Goal: Transaction & Acquisition: Download file/media

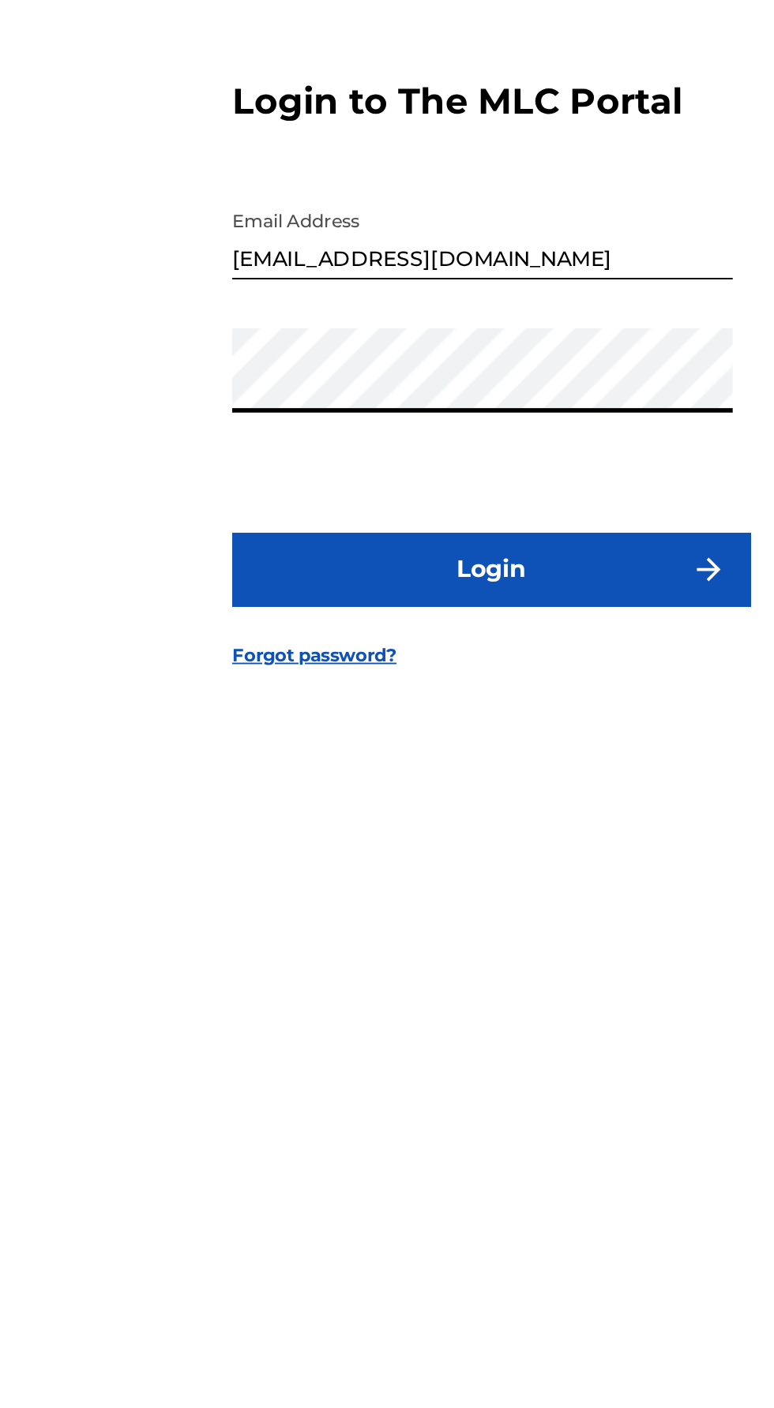
click at [431, 856] on button "Login" at bounding box center [387, 836] width 276 height 39
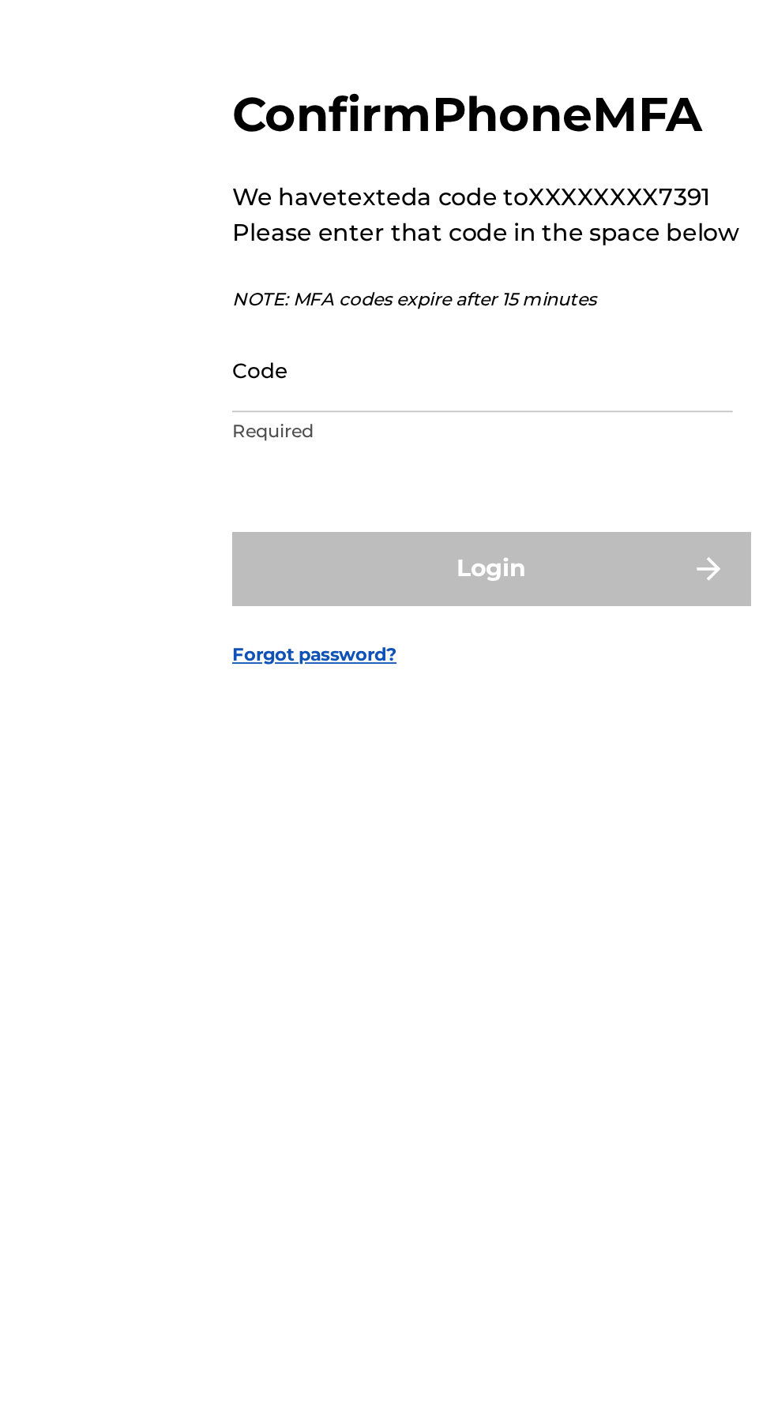
click at [316, 751] on input "Code" at bounding box center [382, 728] width 267 height 45
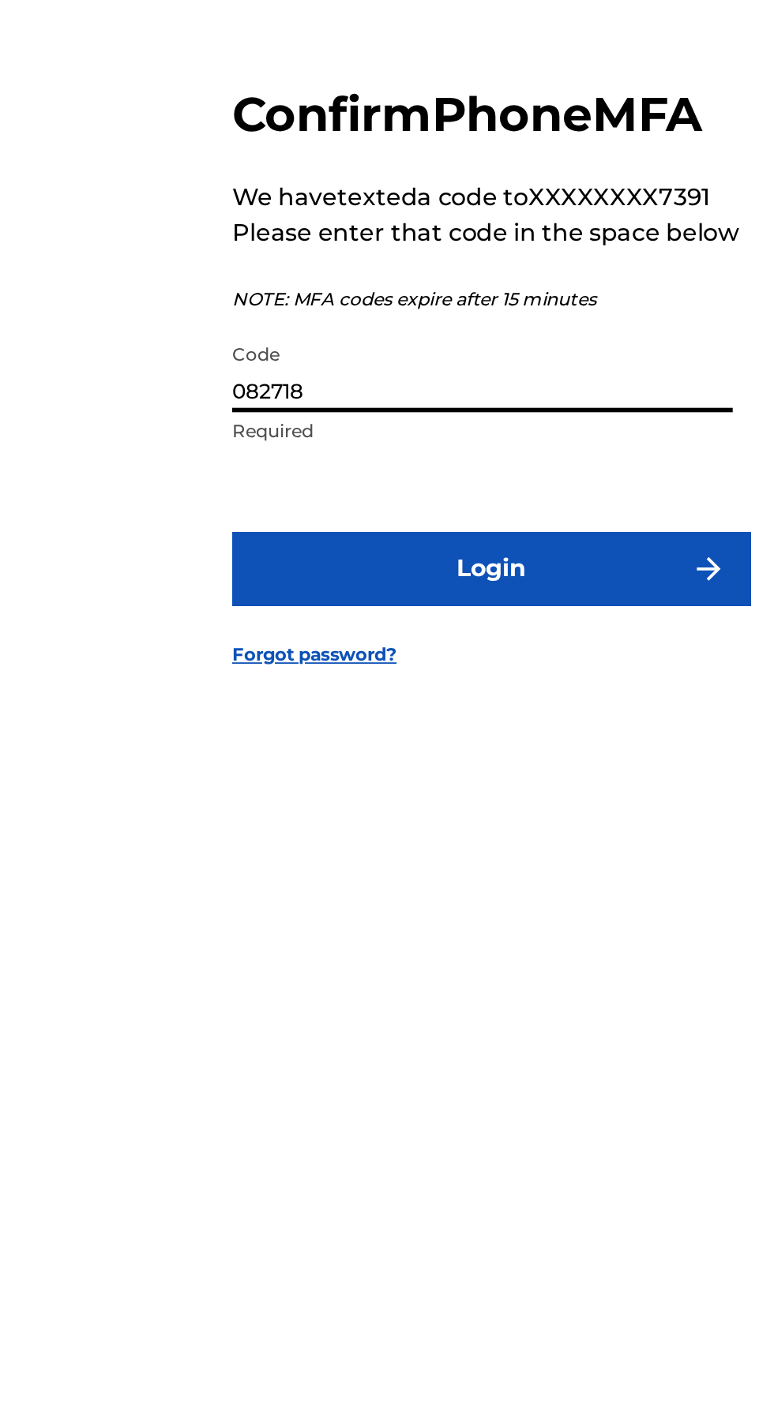
type input "082718"
click at [324, 855] on button "Login" at bounding box center [387, 834] width 276 height 39
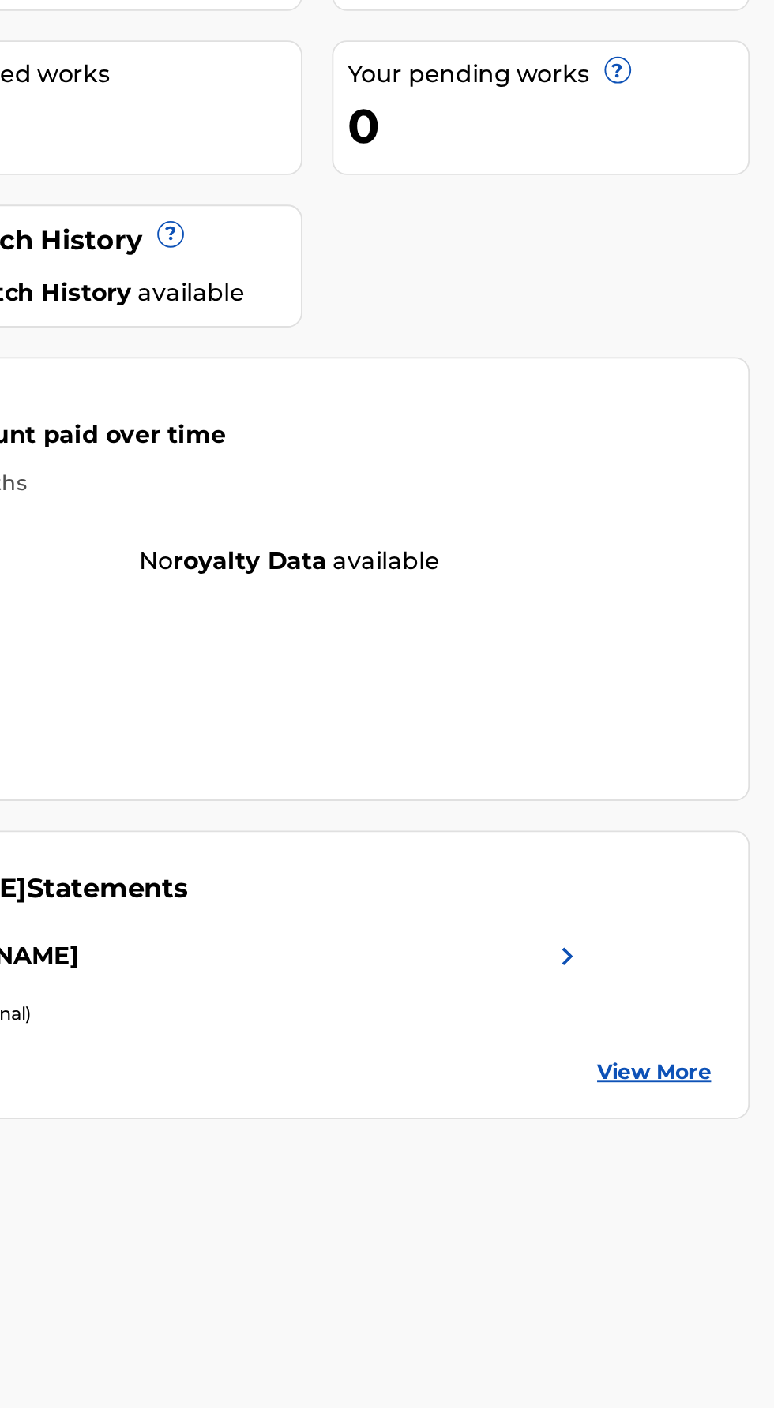
click at [714, 801] on link "View More" at bounding box center [703, 804] width 61 height 17
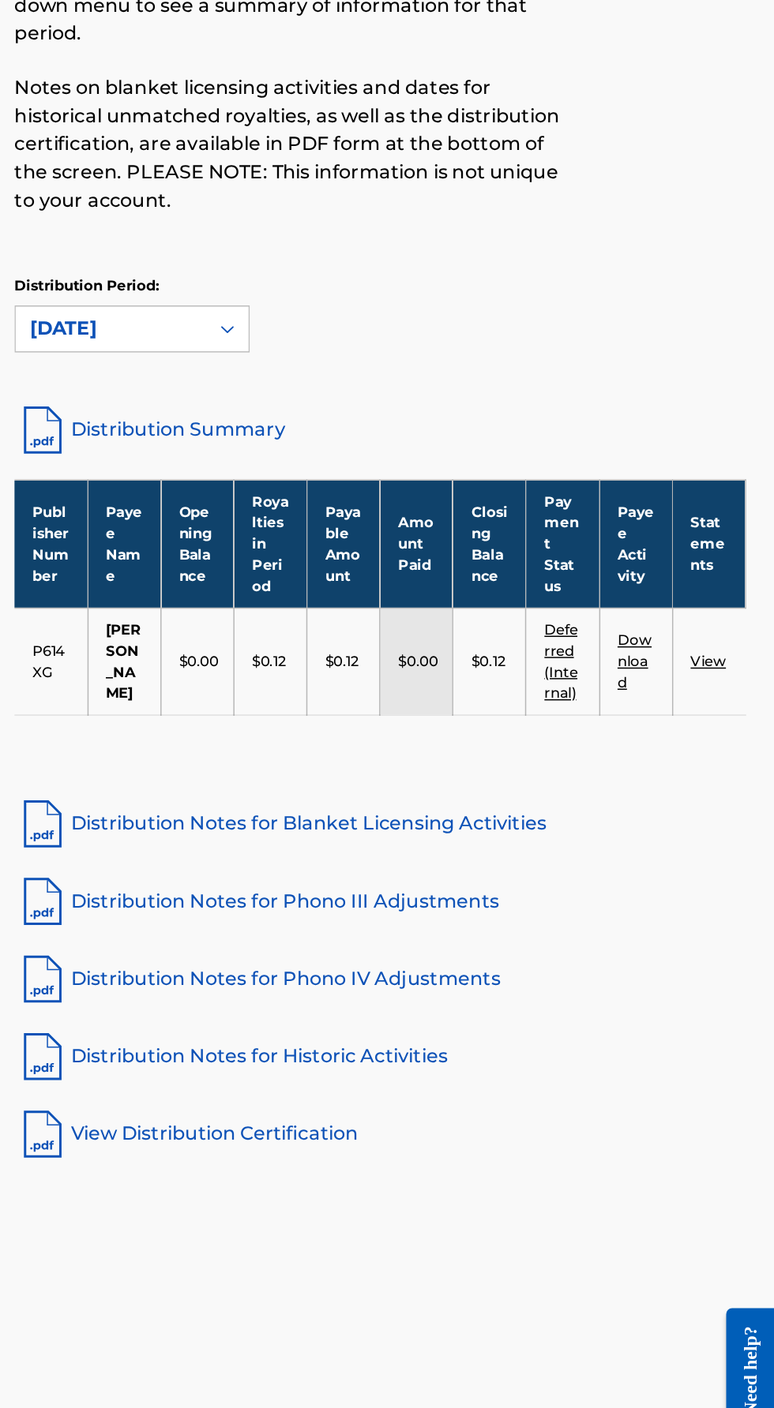
click at [636, 607] on link "Deferred (Internal)" at bounding box center [630, 602] width 22 height 54
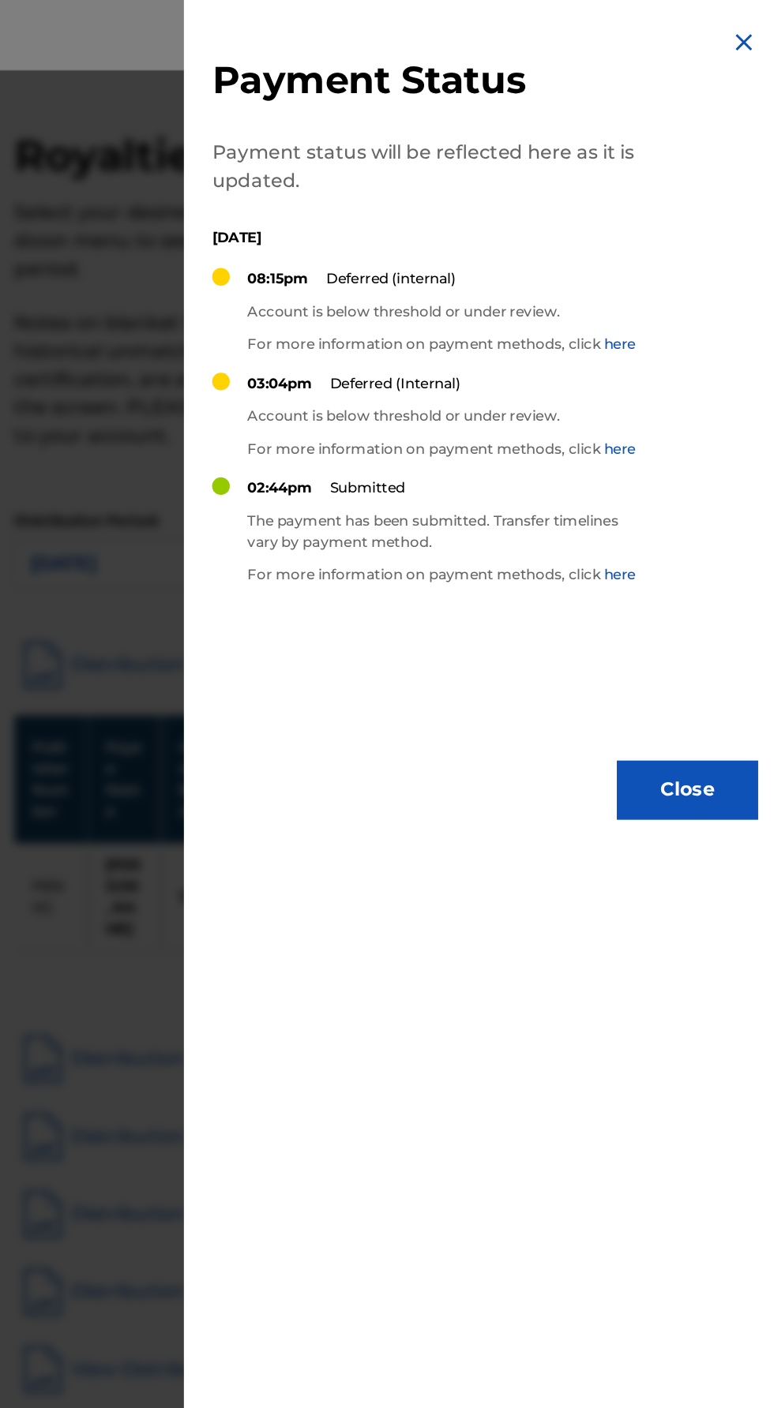
click at [719, 531] on button "Close" at bounding box center [715, 530] width 95 height 39
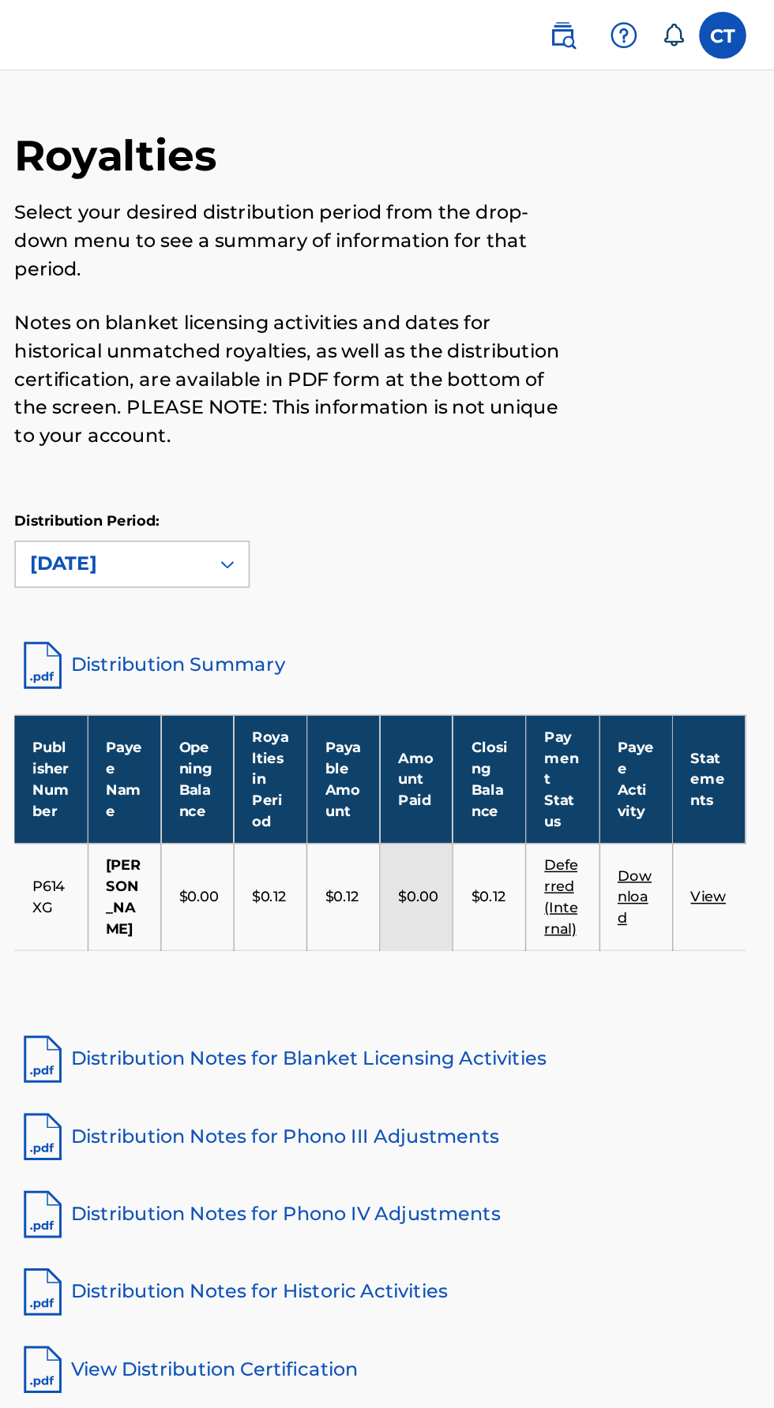
click at [729, 599] on link "View" at bounding box center [730, 602] width 24 height 12
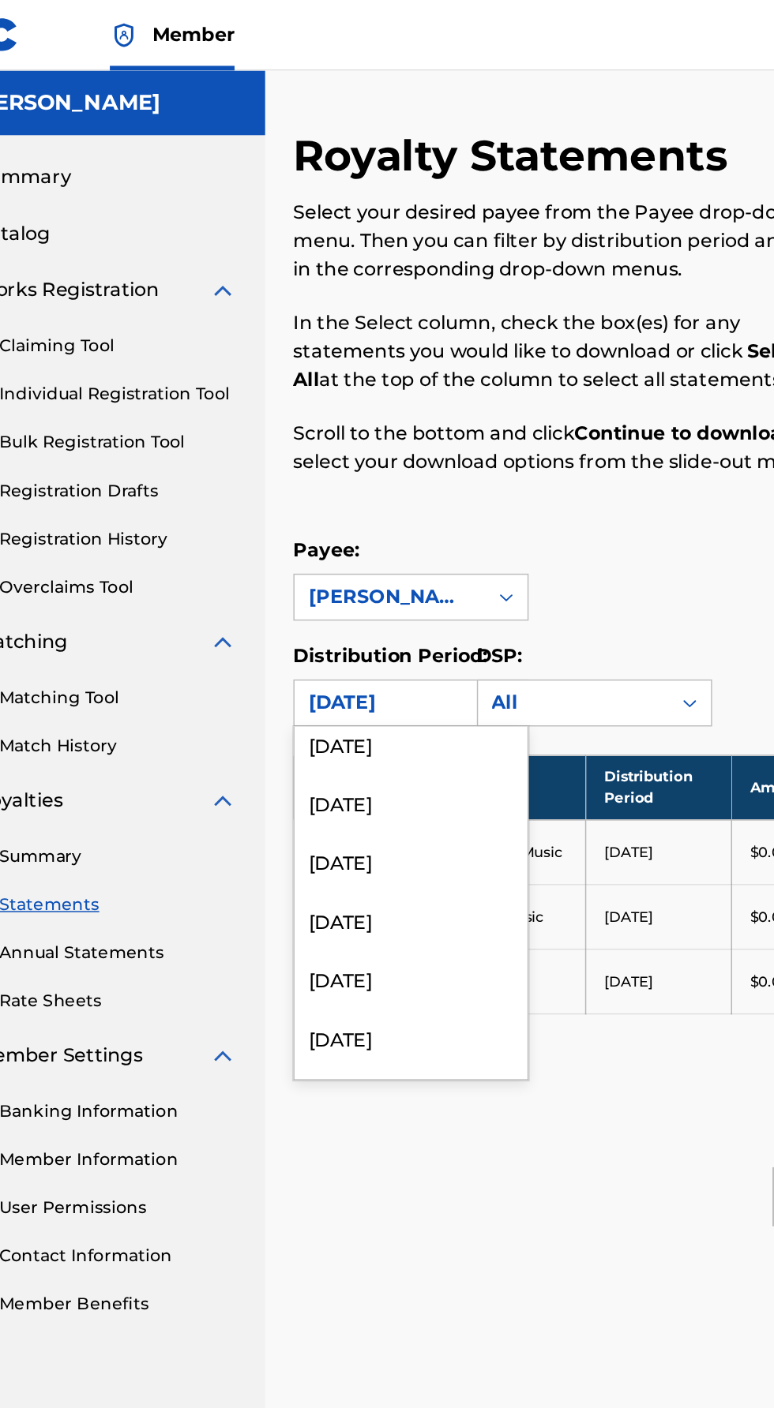
scroll to position [207, 0]
click at [316, 616] on div "January 2025" at bounding box center [342, 616] width 156 height 39
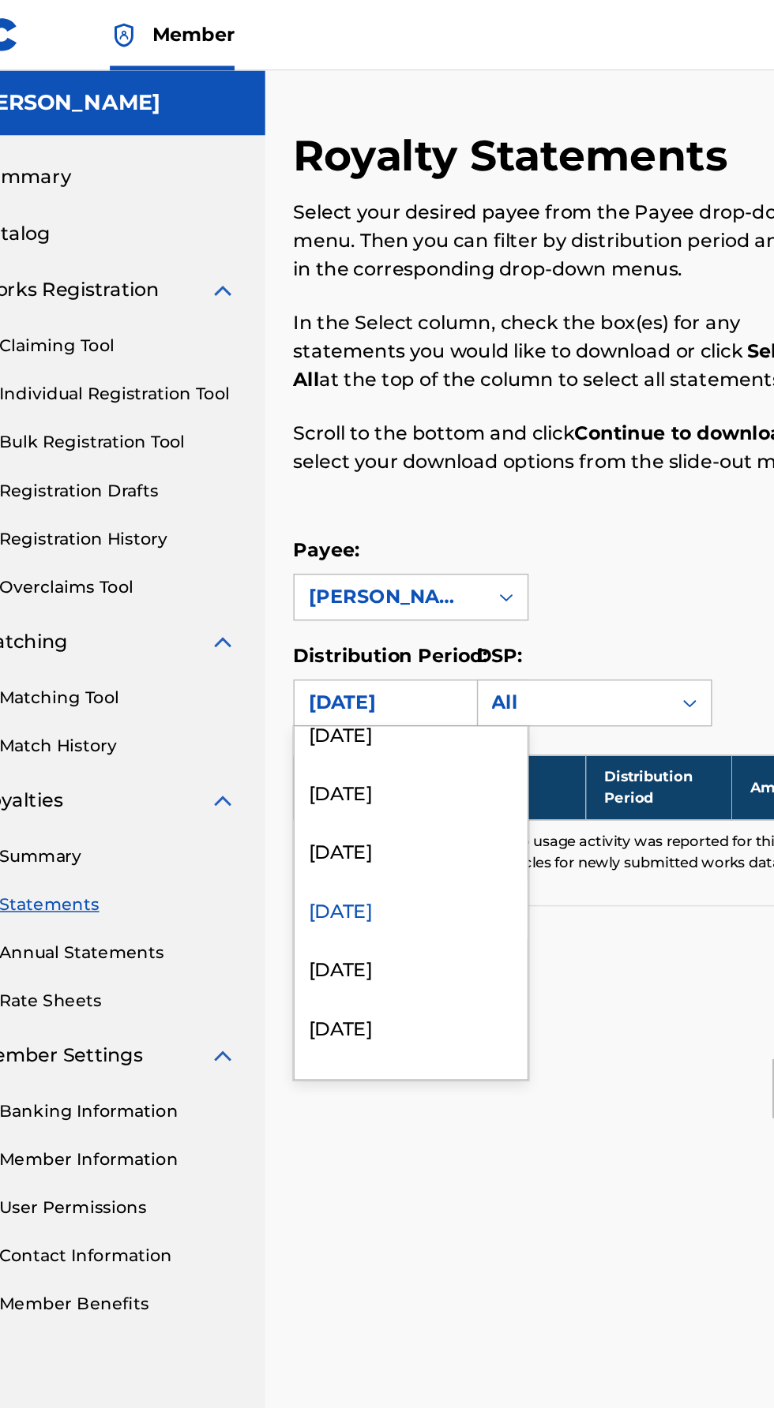
scroll to position [215, 0]
click at [342, 566] on div "February 2025" at bounding box center [342, 568] width 156 height 39
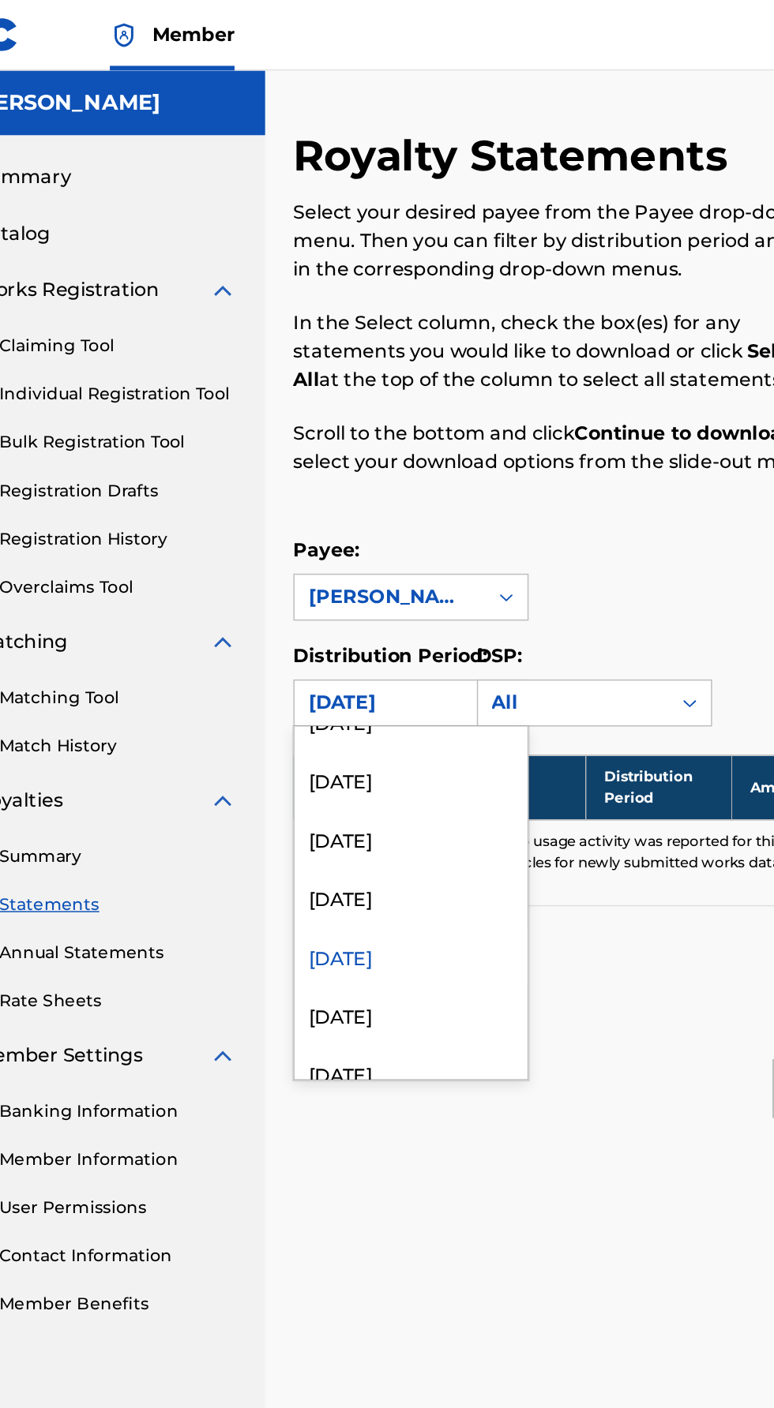
scroll to position [147, 0]
click at [310, 590] on div "March 2025" at bounding box center [342, 597] width 156 height 39
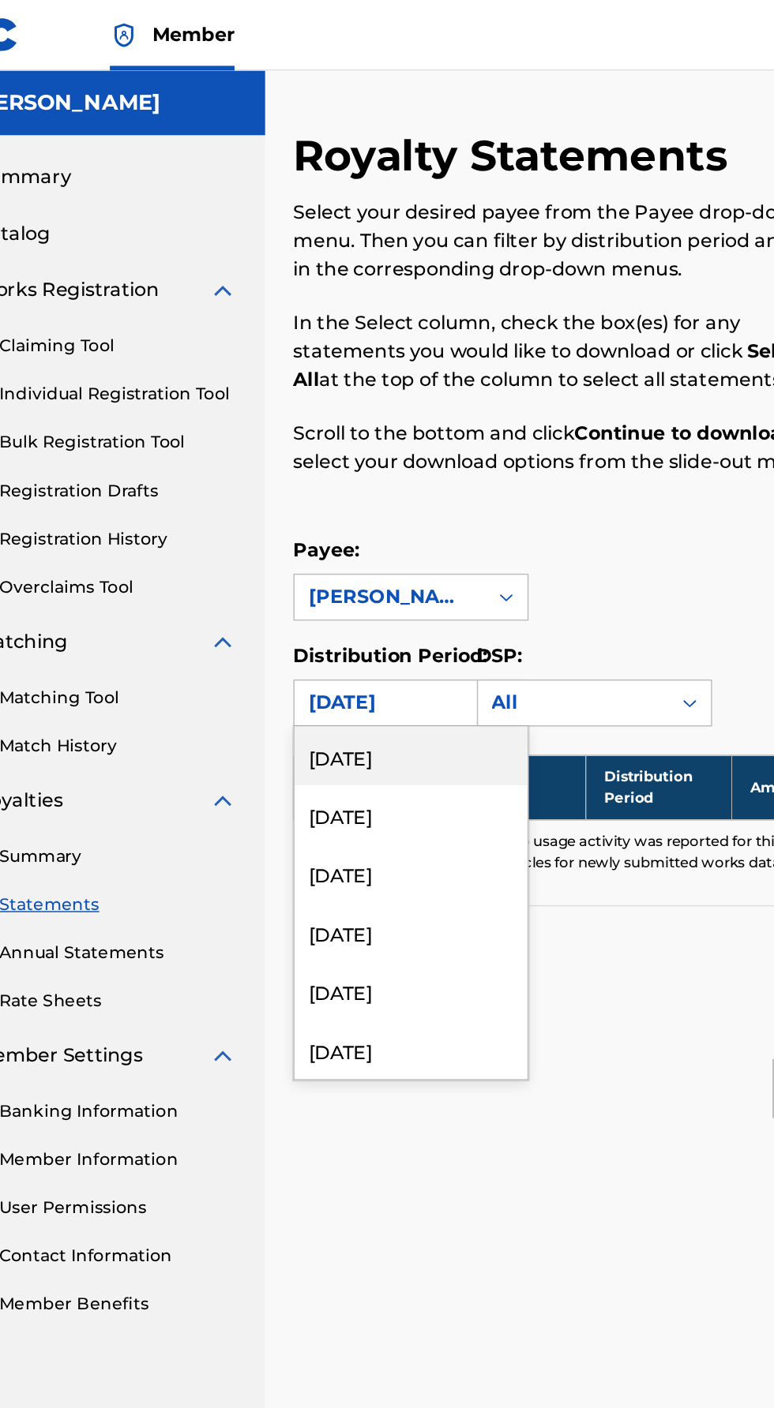
click at [313, 712] on div "April 2025" at bounding box center [342, 704] width 156 height 39
click at [327, 664] on div "May 2025" at bounding box center [342, 665] width 156 height 39
click at [328, 628] on div "June 2025" at bounding box center [342, 625] width 156 height 39
click at [315, 579] on div "July 2025" at bounding box center [342, 586] width 156 height 39
click at [343, 534] on div "August 2025" at bounding box center [342, 546] width 156 height 39
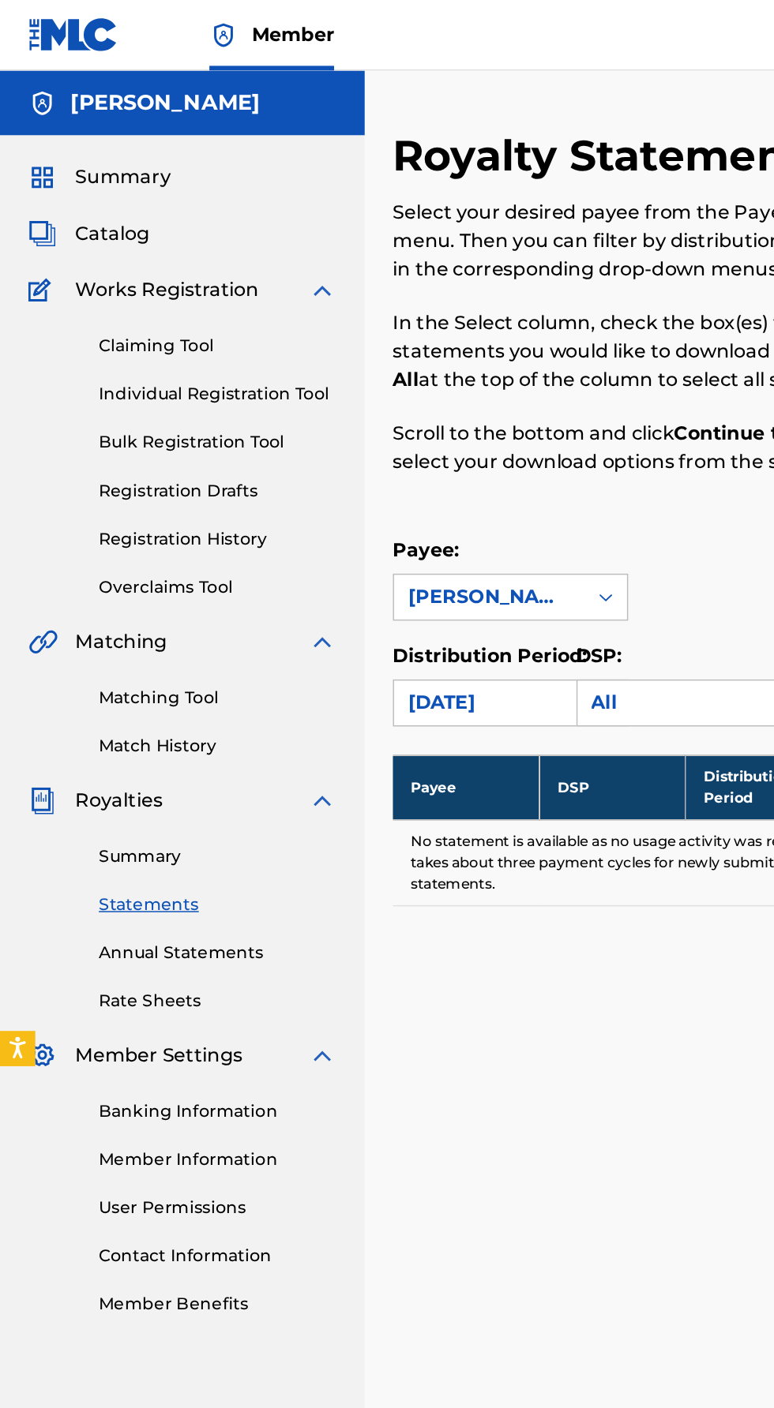
click at [98, 676] on link "Rate Sheets" at bounding box center [145, 672] width 159 height 17
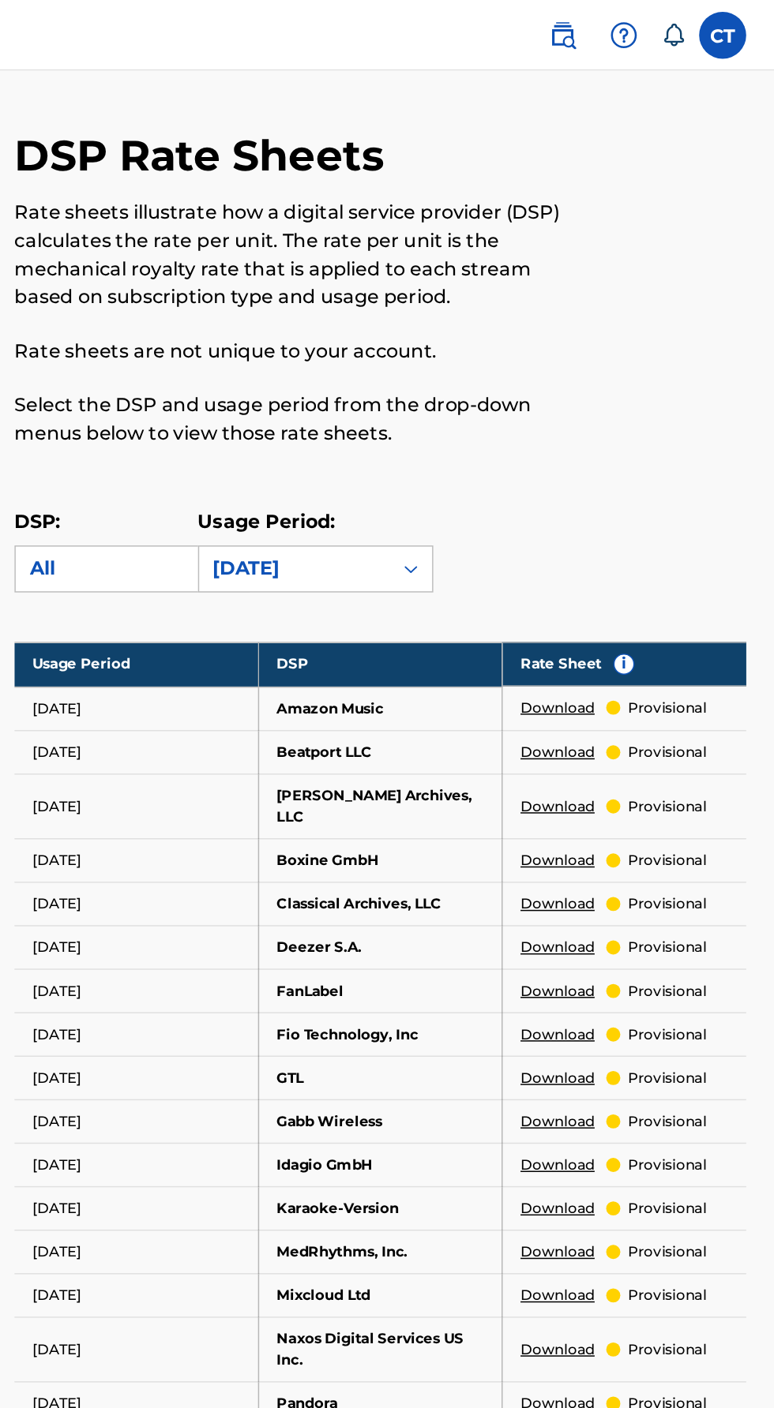
click at [623, 473] on link "Download" at bounding box center [628, 475] width 50 height 14
